Goal: Information Seeking & Learning: Get advice/opinions

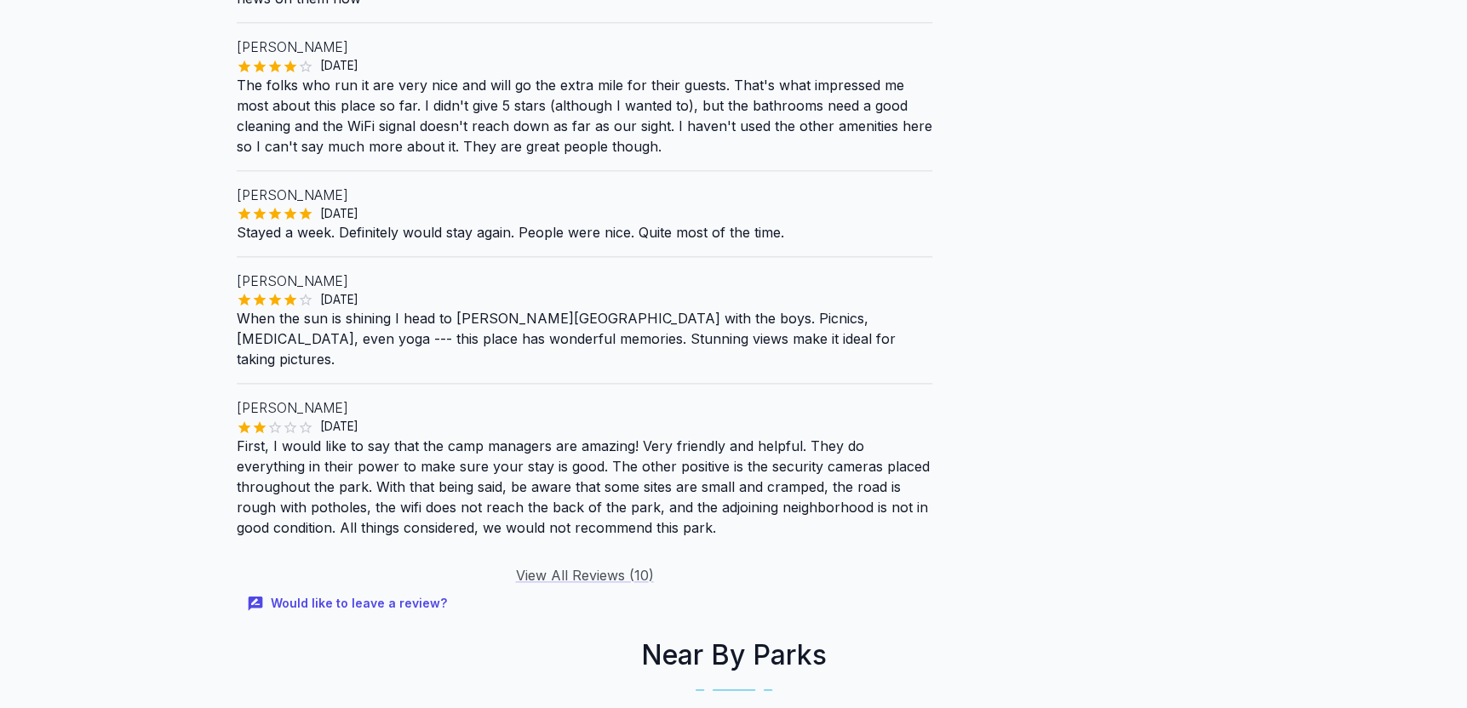
scroll to position [1787, 0]
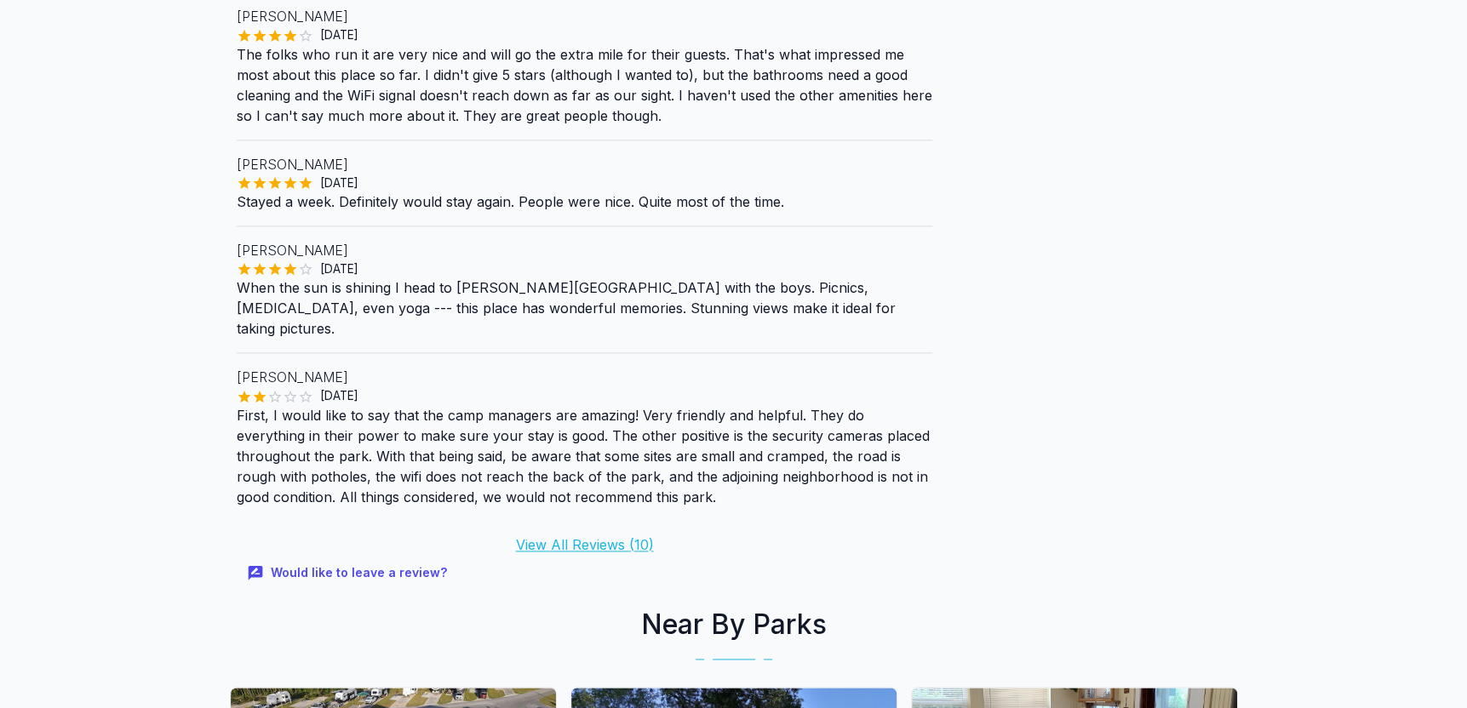
click at [588, 536] on link "View All Reviews ( 10 )" at bounding box center [584, 544] width 138 height 17
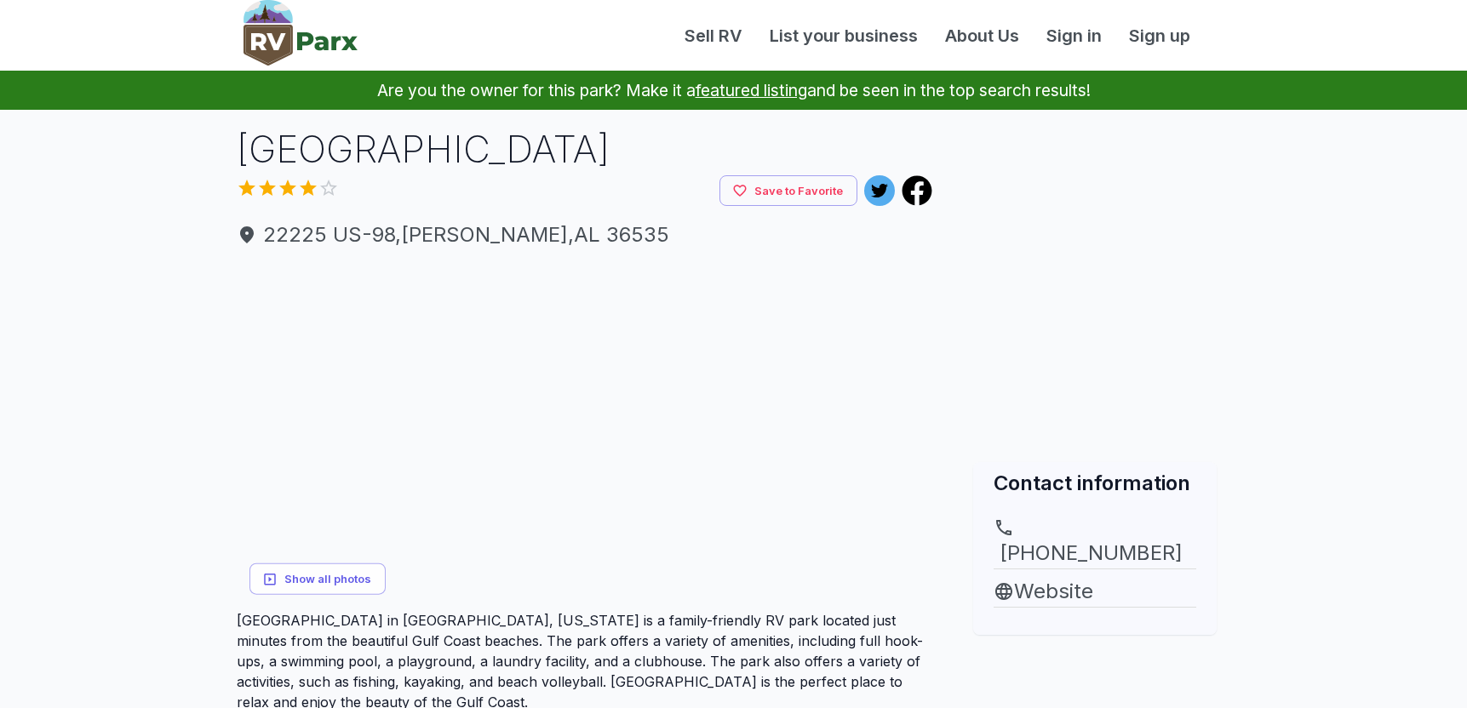
scroll to position [1787, 0]
